Goal: Download file/media

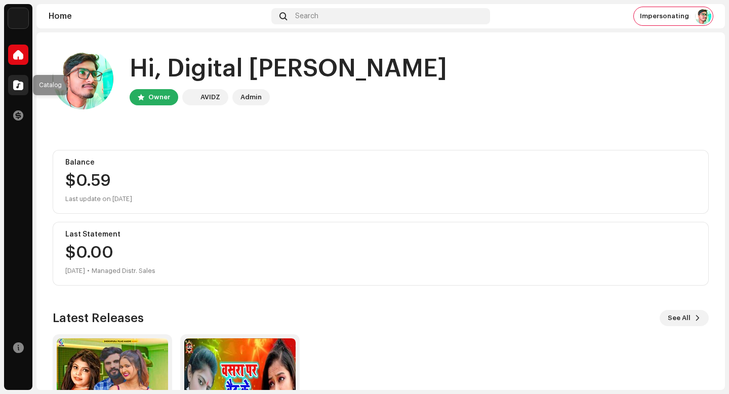
click at [18, 85] on span at bounding box center [18, 85] width 10 height 8
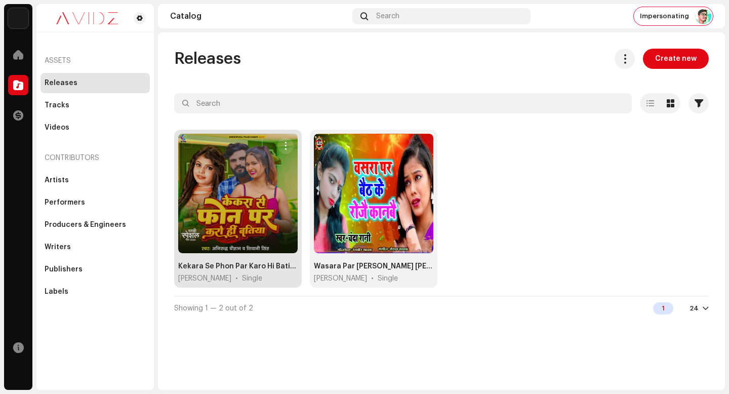
click at [290, 141] on button "button" at bounding box center [285, 146] width 16 height 16
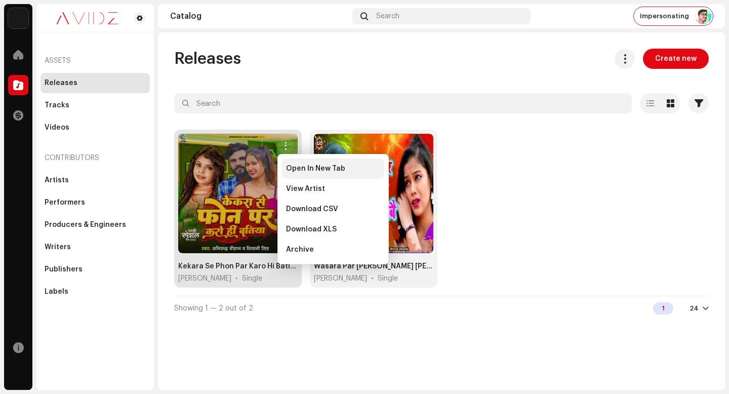
click at [308, 172] on span "Open In New Tab" at bounding box center [315, 168] width 59 height 8
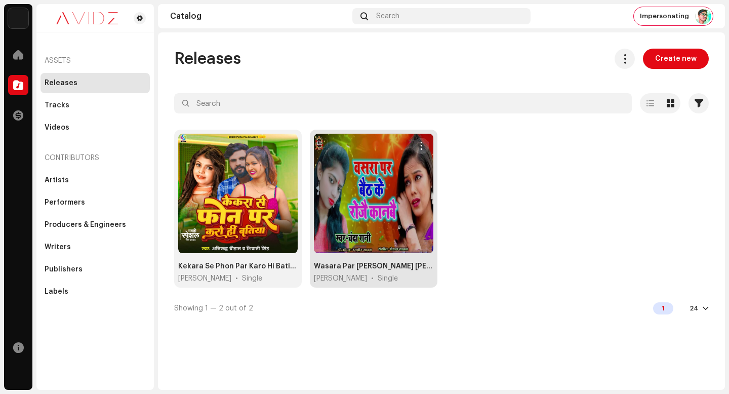
click at [421, 143] on span "button" at bounding box center [421, 146] width 8 height 8
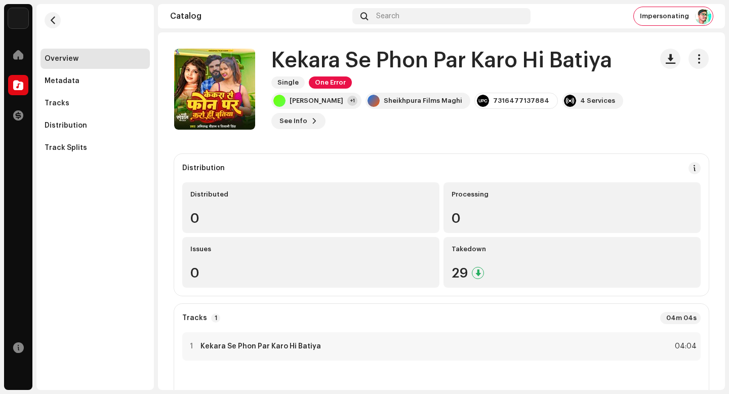
click at [429, 58] on h1 "Kekara Se Phon Par Karo Hi Batiya" at bounding box center [441, 60] width 341 height 23
click at [464, 59] on h1 "Kekara Se Phon Par Karo Hi Batiya" at bounding box center [441, 60] width 341 height 23
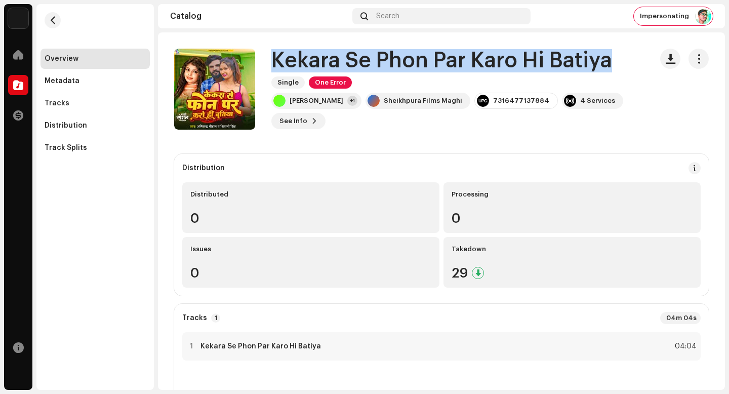
click at [464, 59] on h1 "Kekara Se Phon Par Karo Hi Batiya" at bounding box center [441, 60] width 341 height 23
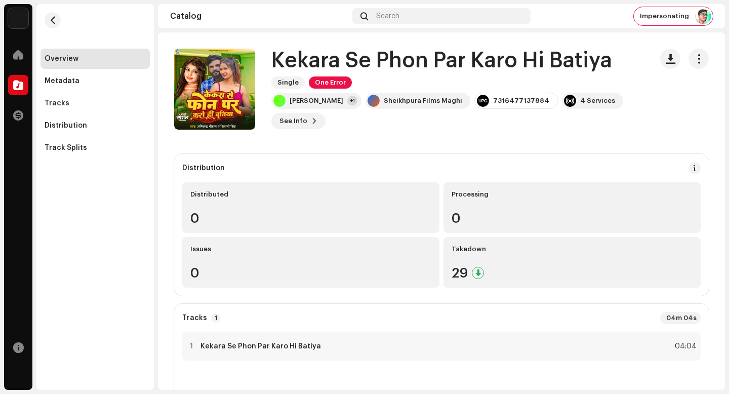
click at [518, 61] on h1 "Kekara Se Phon Par Karo Hi Batiya" at bounding box center [441, 60] width 341 height 23
click at [546, 59] on h1 "Kekara Se Phon Par Karo Hi Batiya" at bounding box center [441, 60] width 341 height 23
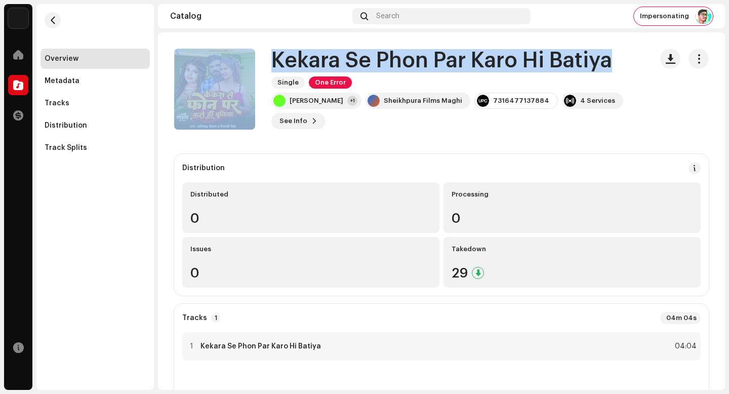
drag, startPoint x: 613, startPoint y: 63, endPoint x: 262, endPoint y: 58, distance: 351.7
click at [261, 58] on div "Kekara Se Phon Par Karo Hi Batiya Single One Error Anirudh Chauhan +1 Sheikhpur…" at bounding box center [409, 89] width 470 height 81
click at [484, 54] on h1 "Kekara Se Phon Par Karo Hi Batiya" at bounding box center [441, 60] width 341 height 23
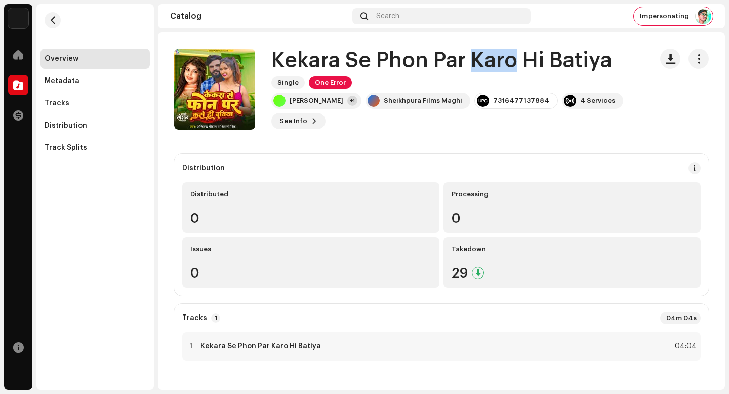
click at [484, 54] on h1 "Kekara Se Phon Par Karo Hi Batiya" at bounding box center [441, 60] width 341 height 23
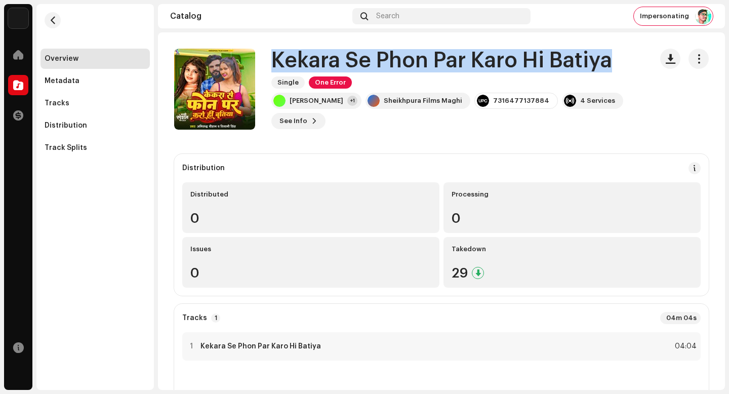
click at [484, 54] on h1 "Kekara Se Phon Par Karo Hi Batiya" at bounding box center [441, 60] width 341 height 23
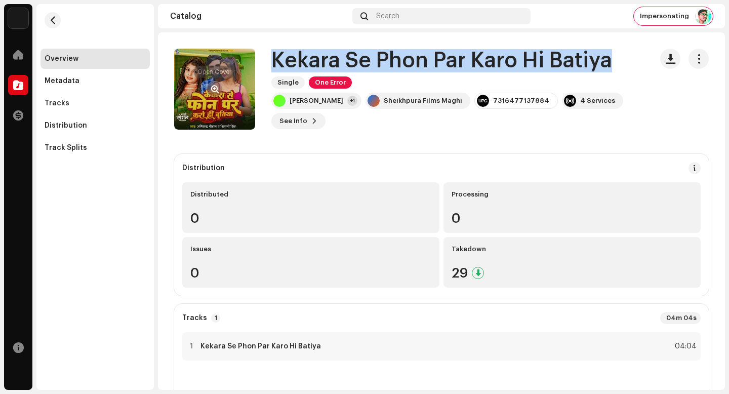
click at [213, 87] on span "button" at bounding box center [215, 89] width 8 height 8
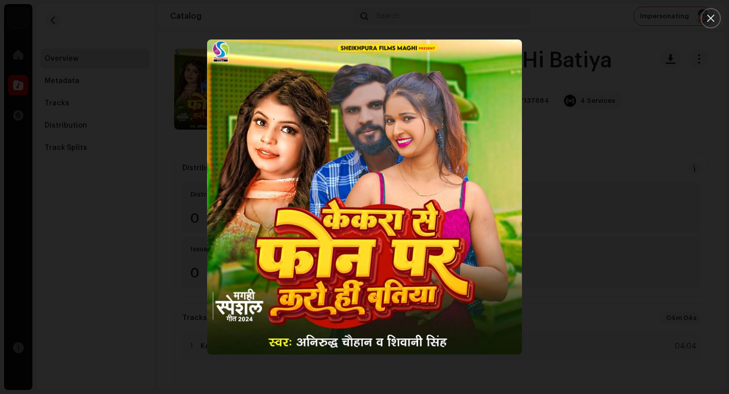
click at [148, 151] on div at bounding box center [364, 197] width 729 height 394
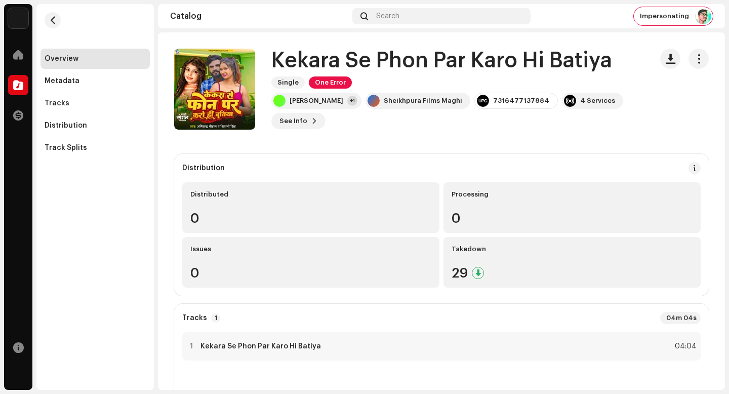
click at [80, 92] on div "Overview Metadata Tracks Distribution Track Splits" at bounding box center [94, 103] width 109 height 109
click at [80, 99] on div "Tracks" at bounding box center [94, 103] width 109 height 20
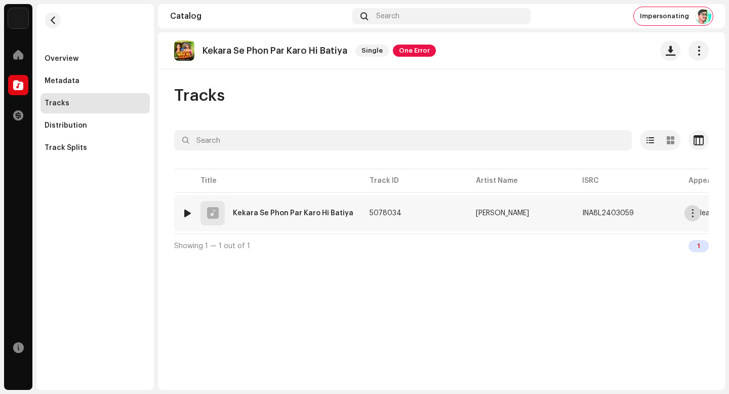
click at [694, 217] on span "button" at bounding box center [693, 213] width 8 height 8
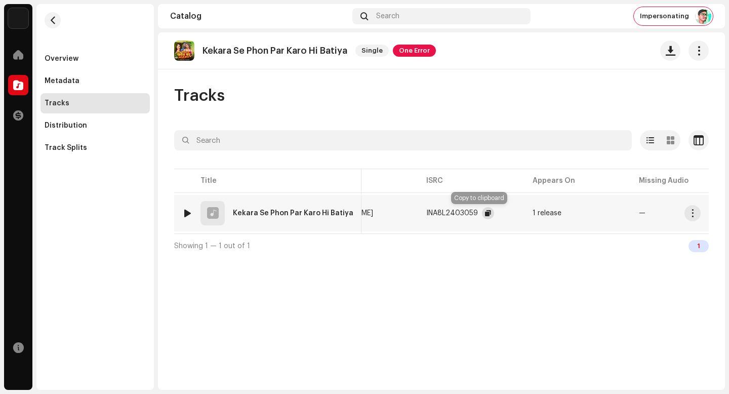
click at [485, 213] on span "button" at bounding box center [488, 213] width 6 height 8
click at [696, 213] on button "button" at bounding box center [692, 213] width 16 height 16
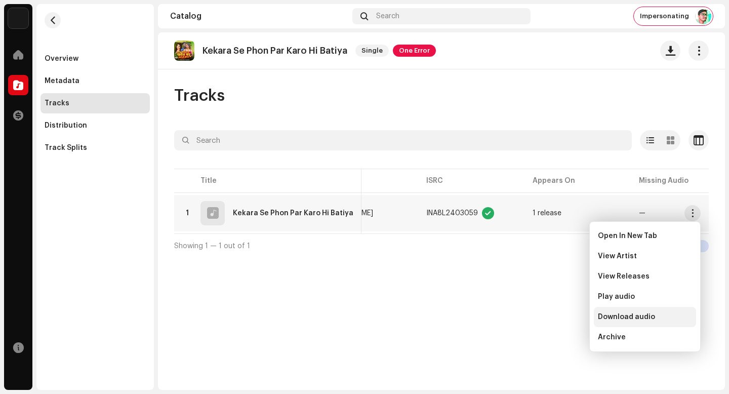
click at [669, 314] on div "Download audio" at bounding box center [645, 317] width 94 height 8
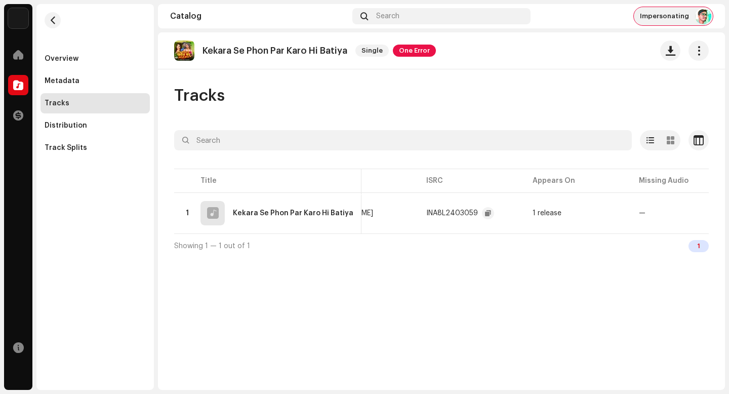
click at [678, 17] on span "Impersonating" at bounding box center [664, 16] width 49 height 8
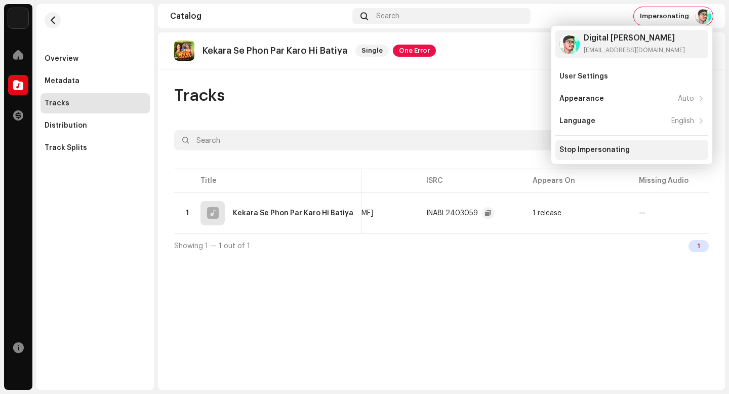
click at [612, 151] on div "Stop Impersonating" at bounding box center [594, 150] width 70 height 8
